Goal: Find specific page/section: Find specific page/section

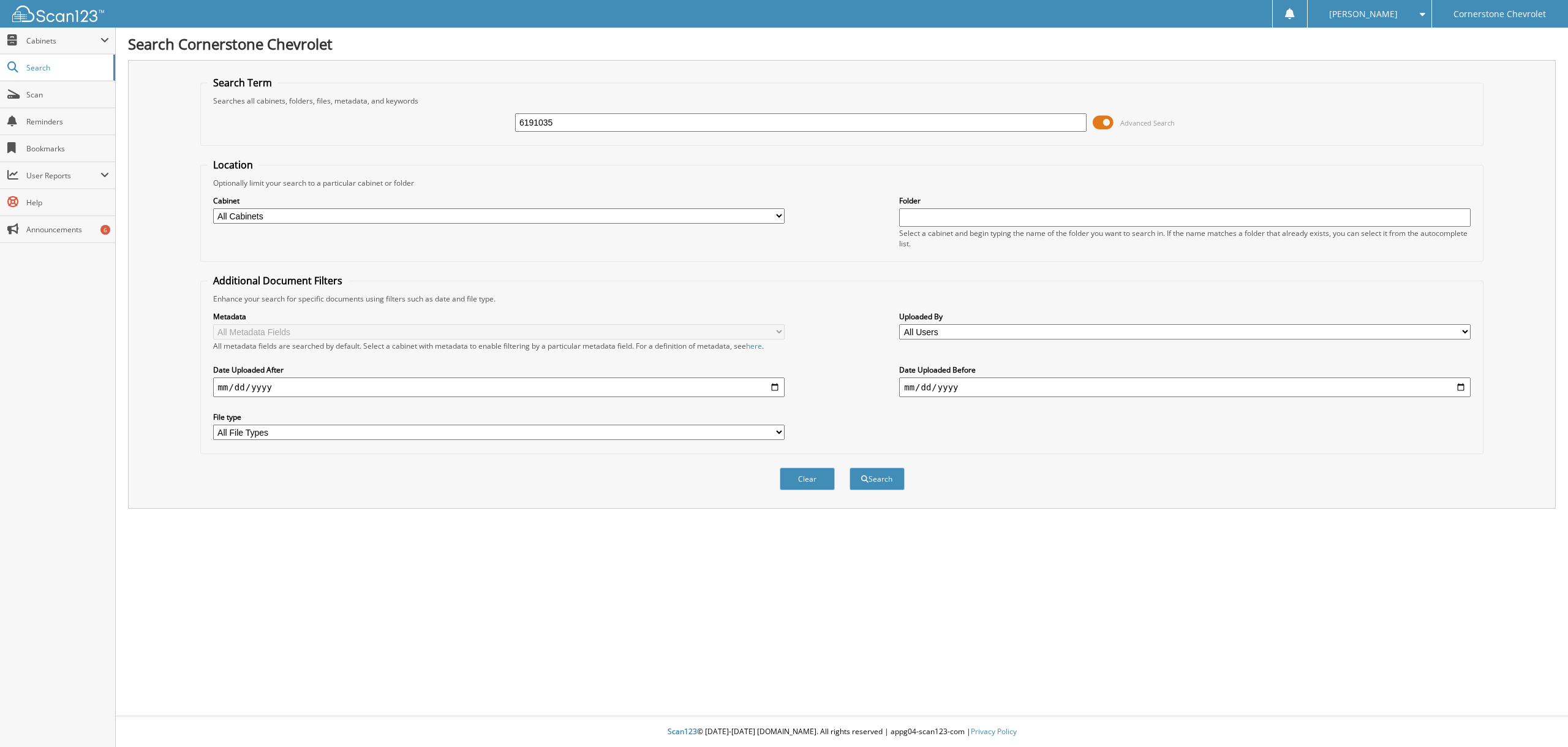
type input "6191035"
click at [850, 468] on button "Search" at bounding box center [878, 479] width 55 height 23
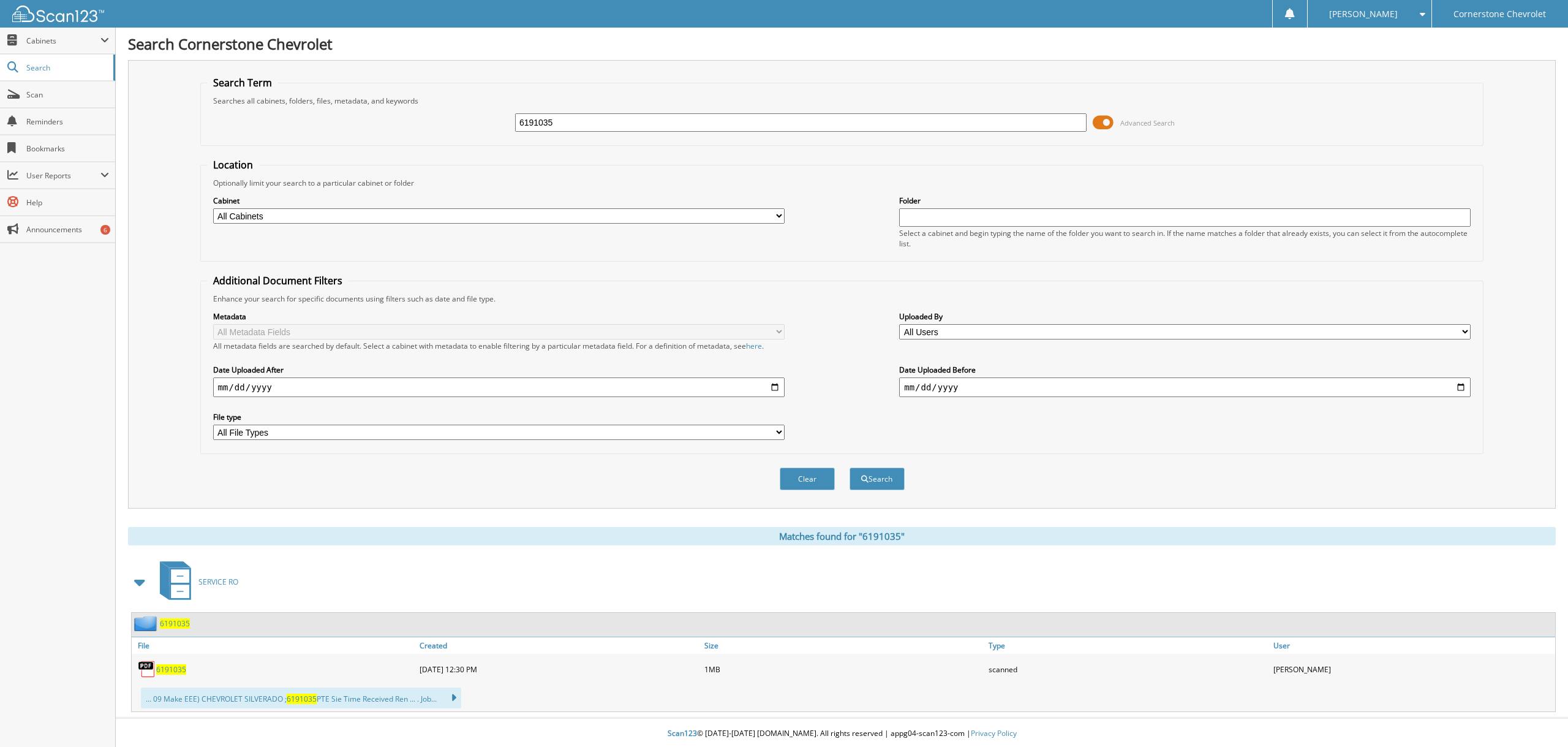
click at [174, 665] on span "6191035" at bounding box center [171, 669] width 30 height 10
